Goal: Find specific page/section: Find specific page/section

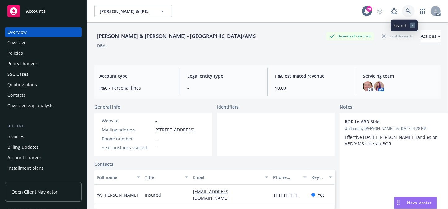
click at [405, 9] on icon at bounding box center [408, 11] width 6 height 6
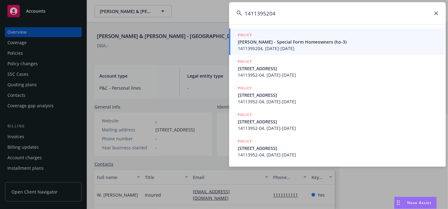
type input "1411395204"
click at [261, 50] on span "1411395204, [DATE]-[DATE]" at bounding box center [338, 48] width 201 height 6
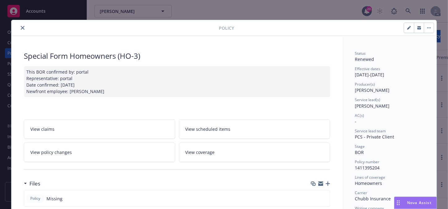
click at [19, 29] on button "close" at bounding box center [22, 27] width 7 height 7
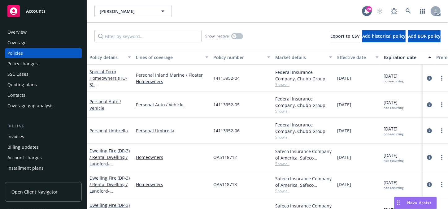
click at [41, 31] on div "Overview" at bounding box center [43, 32] width 72 height 10
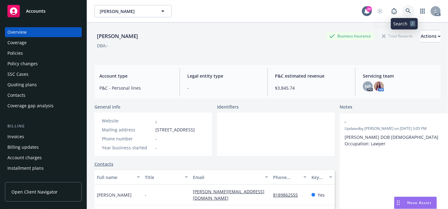
click at [405, 12] on icon at bounding box center [407, 10] width 5 height 5
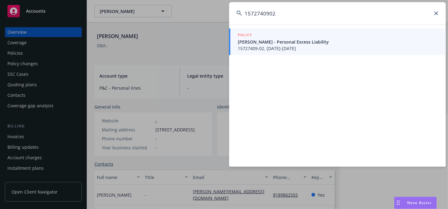
type input "1572740902"
click at [285, 44] on span "[PERSON_NAME] - Personal Excess Liability" at bounding box center [338, 42] width 201 height 6
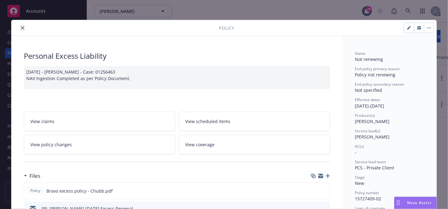
click at [21, 28] on icon "close" at bounding box center [23, 28] width 4 height 4
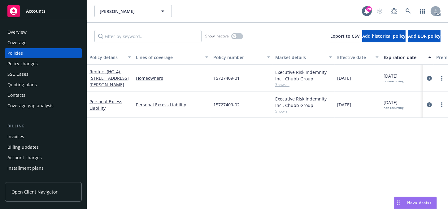
click at [33, 31] on div "Overview" at bounding box center [43, 32] width 72 height 10
